Goal: Find specific page/section: Find specific page/section

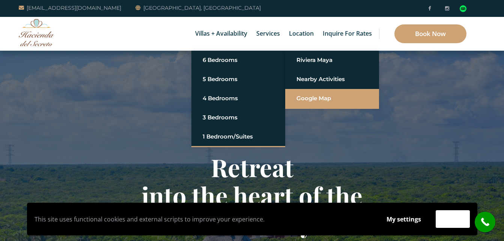
click at [302, 97] on link "Google Map" at bounding box center [331, 99] width 71 height 14
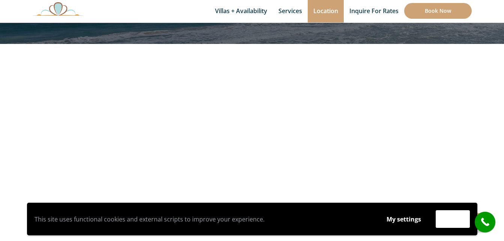
scroll to position [117, 0]
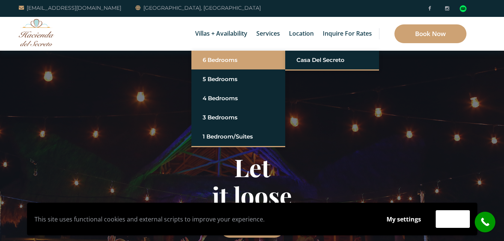
click at [217, 60] on link "6 Bedrooms" at bounding box center [238, 60] width 71 height 14
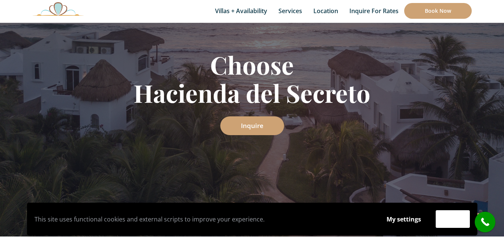
scroll to position [103, 0]
click at [311, 163] on div "Choose Hacienda del Secreto Inquire" at bounding box center [252, 92] width 504 height 288
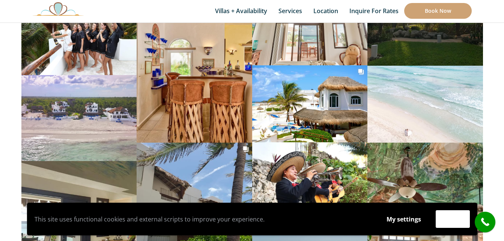
scroll to position [2698, 0]
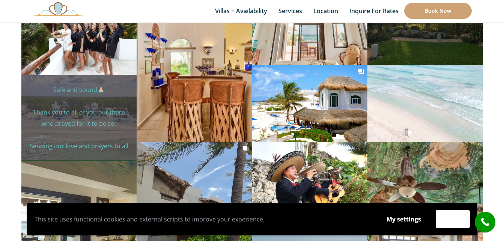
click at [93, 94] on p "Safe and sound🙏🏼 . Thank you to all of you out there who prayed for it to be so…" at bounding box center [79, 146] width 104 height 124
